Goal: Use online tool/utility

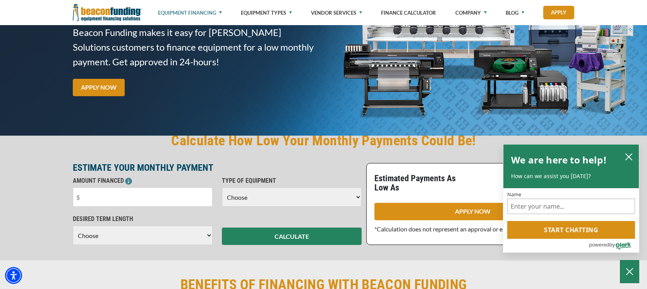
scroll to position [89, 0]
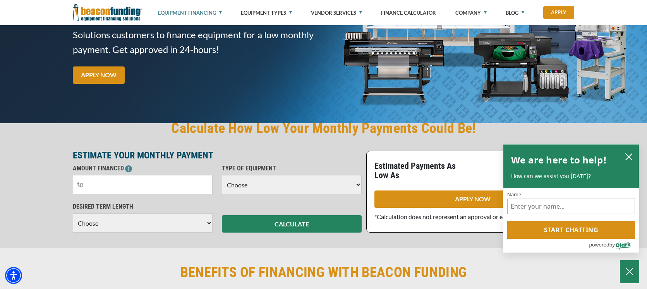
click at [146, 183] on input "text" at bounding box center [143, 184] width 140 height 19
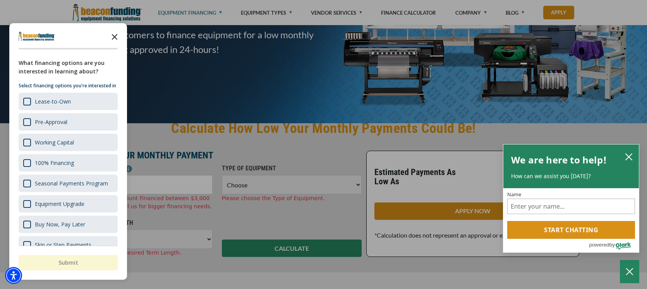
click at [116, 36] on polygon "Close the survey" at bounding box center [115, 37] width 6 height 6
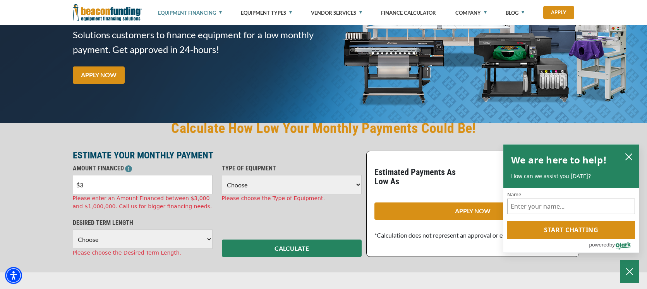
click at [103, 189] on input "$3" at bounding box center [143, 184] width 140 height 19
type input "$30,000"
click at [249, 187] on select "Choose Backhoe Boom/Bucket Truck Chipper Commercial Mower Crane DTG/DTF Printin…" at bounding box center [292, 184] width 140 height 19
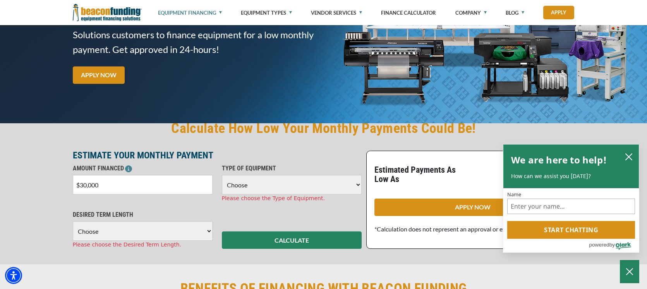
select select "1"
click at [222, 175] on select "Choose Backhoe Boom/Bucket Truck Chipper Commercial Mower Crane DTG/DTF Printin…" at bounding box center [292, 184] width 140 height 19
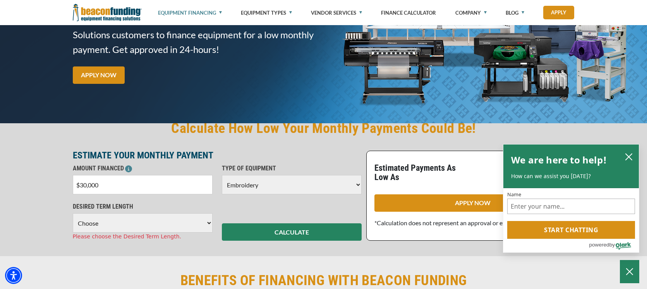
click at [192, 222] on select "Choose 36 Months 48 Months 60 Months" at bounding box center [143, 223] width 140 height 19
click at [73, 214] on select "Choose 36 Months 48 Months 60 Months" at bounding box center [143, 223] width 140 height 19
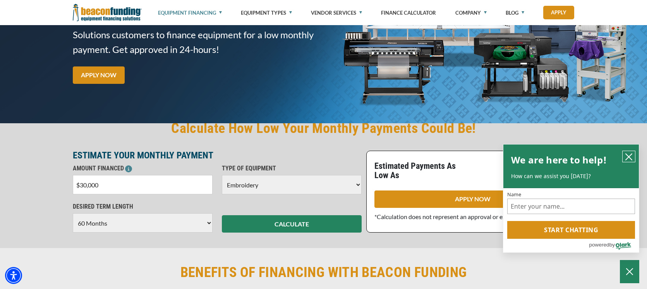
click at [631, 156] on icon "close chatbox" at bounding box center [629, 157] width 8 height 8
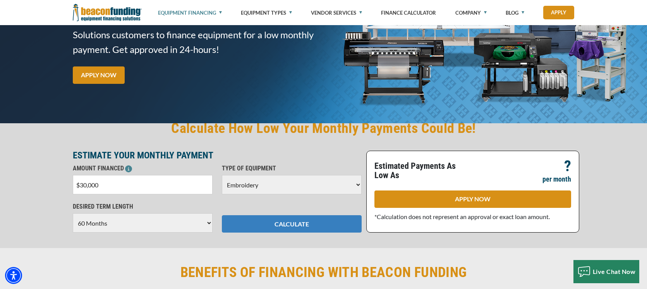
click at [308, 218] on button "CALCULATE" at bounding box center [292, 224] width 140 height 17
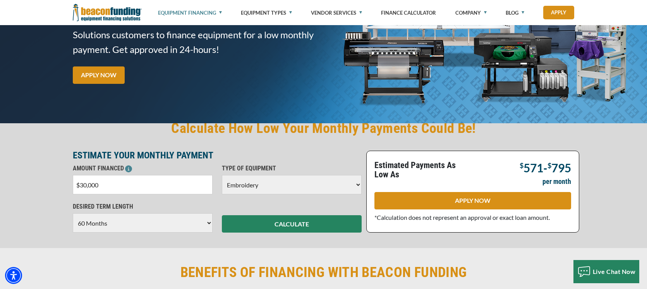
click at [207, 223] on select "Choose 36 Months 48 Months 60 Months" at bounding box center [143, 223] width 140 height 19
click at [73, 214] on select "Choose 36 Months 48 Months 60 Months" at bounding box center [143, 223] width 140 height 19
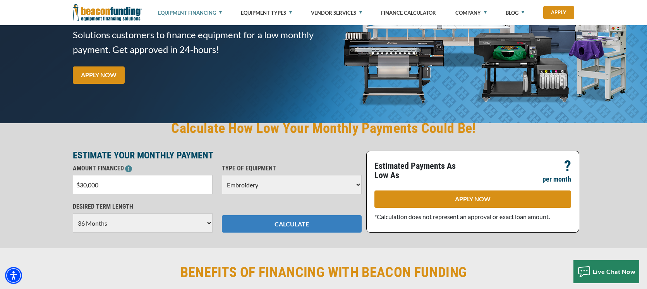
click at [279, 226] on button "CALCULATE" at bounding box center [292, 224] width 140 height 17
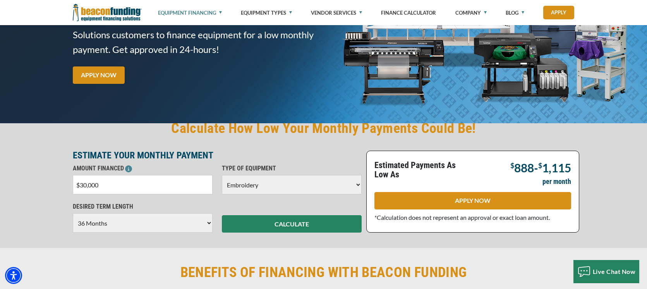
click at [213, 222] on div "DESIRED TERM LENGTH Choose 36 Months 48 Months 60 Months Please choose the Desi…" at bounding box center [142, 217] width 149 height 31
click at [209, 222] on select "Choose 36 Months 48 Months 60 Months" at bounding box center [143, 223] width 140 height 19
select select "60"
click at [73, 214] on select "Choose 36 Months 48 Months 60 Months" at bounding box center [143, 223] width 140 height 19
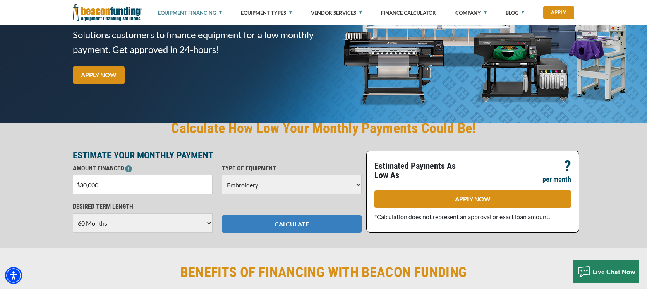
click at [280, 226] on button "CALCULATE" at bounding box center [292, 224] width 140 height 17
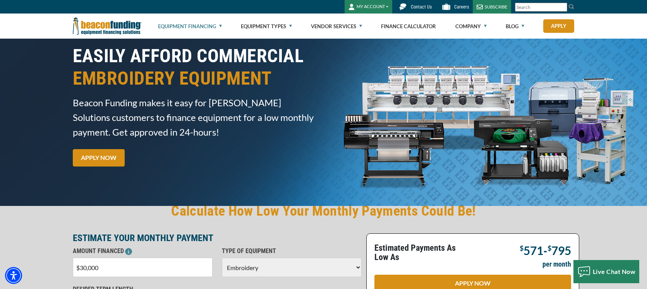
scroll to position [0, 0]
